Goal: Use online tool/utility

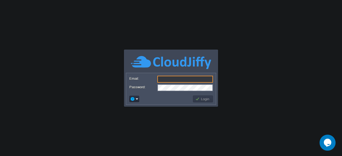
drag, startPoint x: 167, startPoint y: 81, endPoint x: 177, endPoint y: 83, distance: 10.9
click at [167, 81] on input "Email:" at bounding box center [185, 79] width 56 height 7
click at [242, 118] on body "Application Platform v.8.10.2 Email: Password: Login" at bounding box center [171, 78] width 342 height 156
click at [164, 76] on form "Email: Password:" at bounding box center [171, 83] width 90 height 20
click at [164, 78] on input "Email:" at bounding box center [185, 79] width 56 height 7
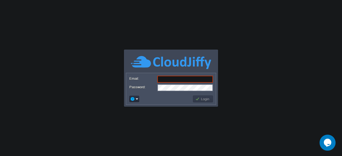
paste input "[PERSON_NAME][EMAIL_ADDRESS][PERSON_NAME][DOMAIN_NAME]"
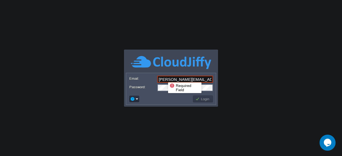
scroll to position [0, 14]
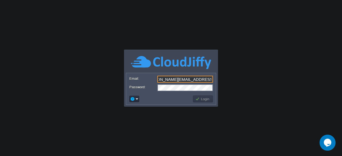
type input "[PERSON_NAME][EMAIL_ADDRESS][PERSON_NAME][DOMAIN_NAME]"
click at [240, 76] on body "Application Platform v.8.10.2 Required Field Email: nilesh.anandrao@emmersivete…" at bounding box center [171, 78] width 342 height 156
click at [202, 99] on button "Login" at bounding box center [202, 99] width 15 height 5
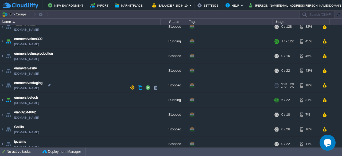
scroll to position [214, 0]
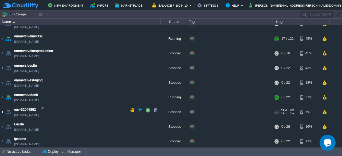
click at [3, 110] on img at bounding box center [2, 112] width 4 height 14
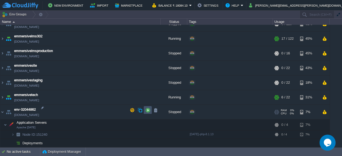
click at [147, 111] on button "button" at bounding box center [147, 110] width 5 height 5
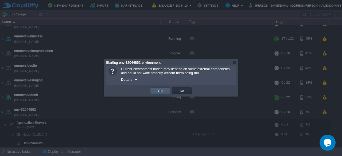
click at [168, 92] on td "Yes" at bounding box center [160, 91] width 20 height 6
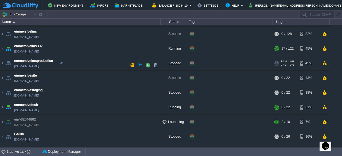
scroll to position [214, 0]
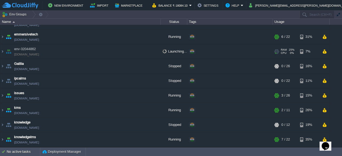
scroll to position [240, 0]
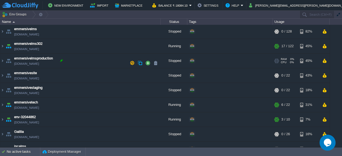
scroll to position [240, 0]
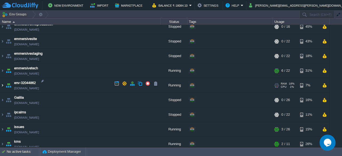
click at [3, 81] on img at bounding box center [2, 85] width 4 height 14
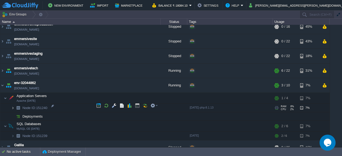
click at [12, 106] on img at bounding box center [12, 108] width 3 height 8
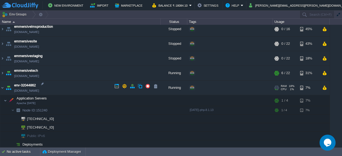
scroll to position [245, 0]
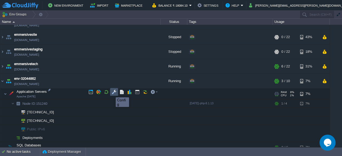
click at [115, 93] on button "button" at bounding box center [114, 92] width 5 height 5
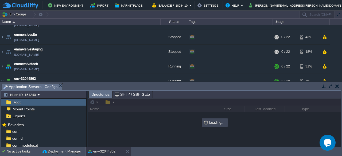
click at [330, 85] on button "button" at bounding box center [330, 86] width 5 height 5
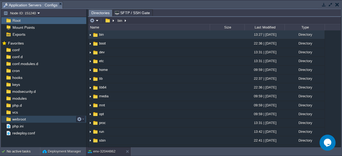
click at [15, 120] on span "webroot" at bounding box center [18, 119] width 15 height 5
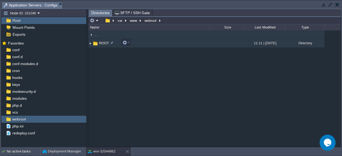
click at [103, 42] on span "ROOT" at bounding box center [103, 43] width 11 height 5
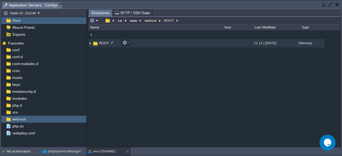
click at [103, 42] on span "ROOT" at bounding box center [103, 43] width 11 height 5
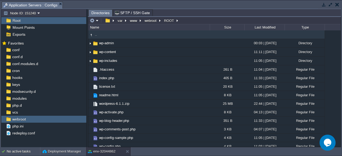
click at [324, 5] on button "button" at bounding box center [323, 4] width 5 height 5
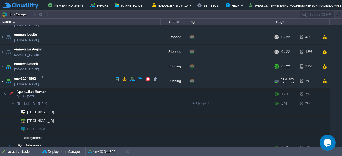
click at [2, 80] on img at bounding box center [2, 81] width 4 height 14
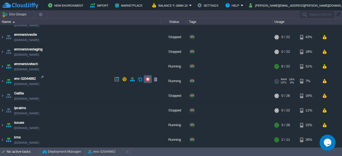
click at [146, 78] on button "button" at bounding box center [147, 79] width 5 height 5
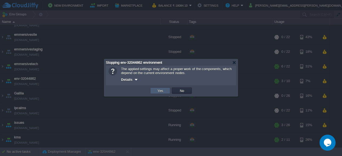
click at [157, 93] on button "Yes" at bounding box center [160, 90] width 9 height 5
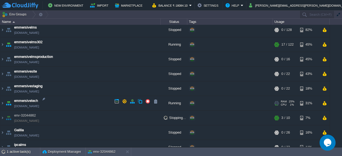
scroll to position [214, 0]
